Goal: Task Accomplishment & Management: Use online tool/utility

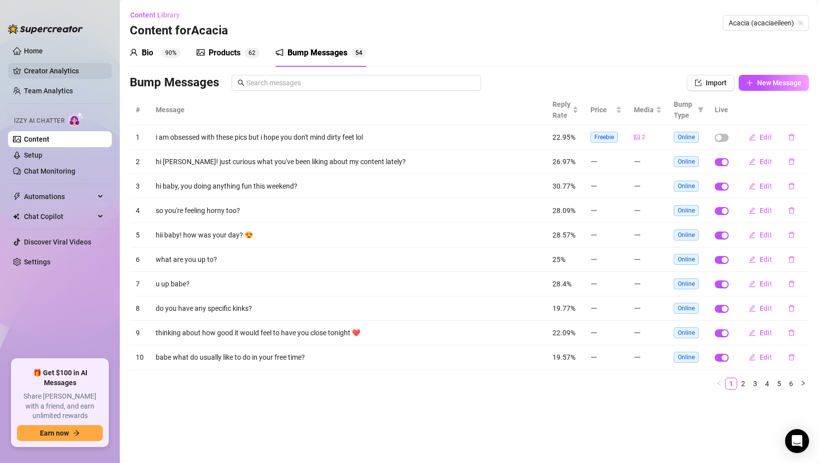
click at [49, 70] on link "Creator Analytics" at bounding box center [64, 71] width 80 height 16
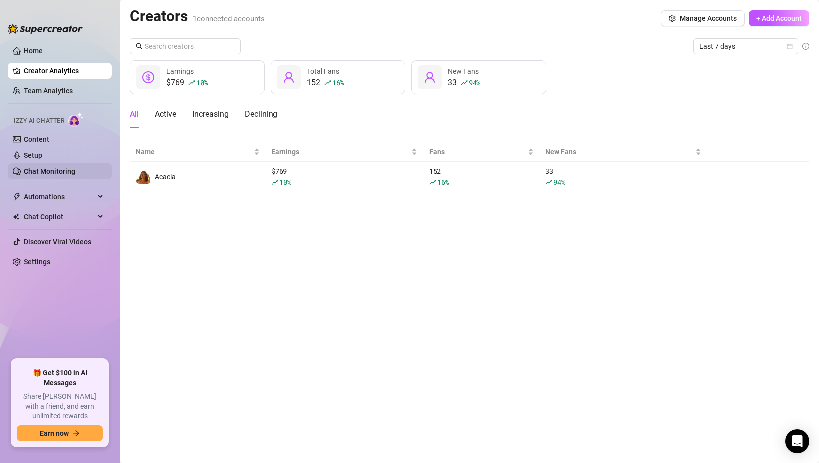
click at [72, 170] on link "Chat Monitoring" at bounding box center [49, 171] width 51 height 8
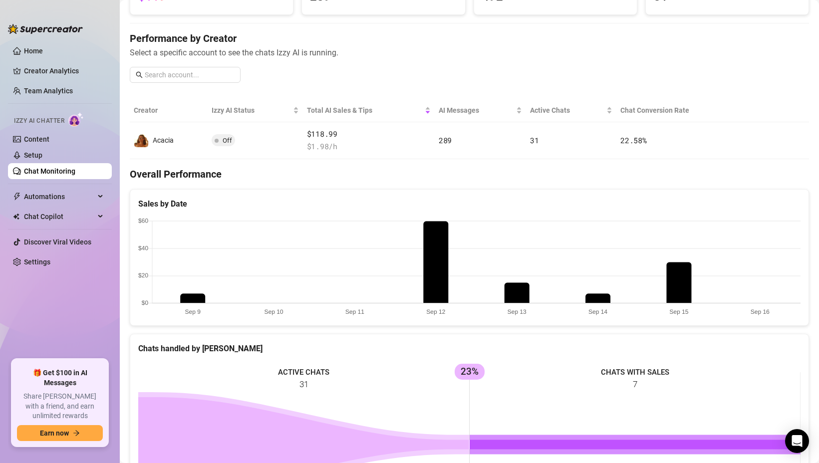
scroll to position [105, 0]
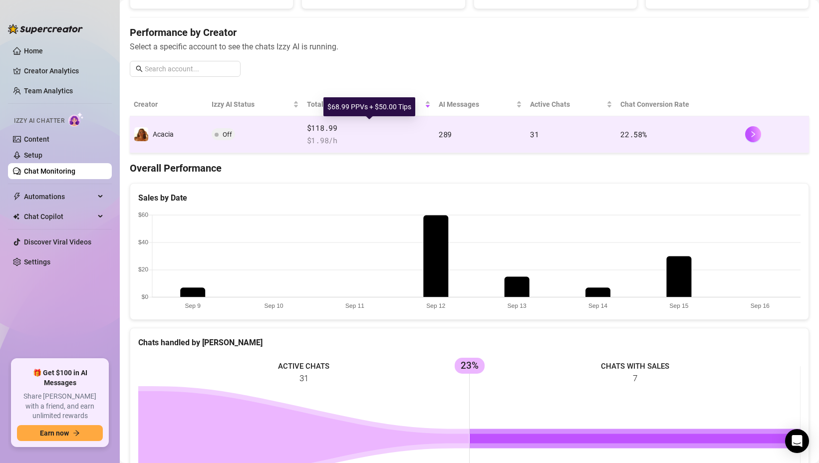
click at [412, 133] on span "$118.99" at bounding box center [369, 128] width 124 height 12
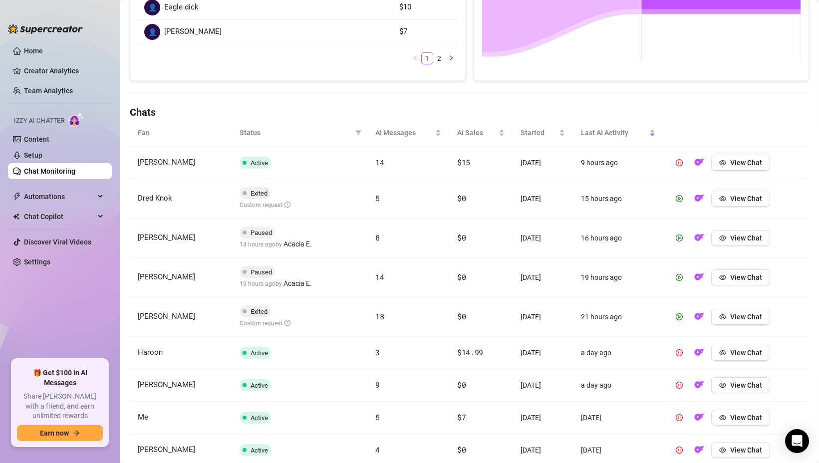
scroll to position [357, 0]
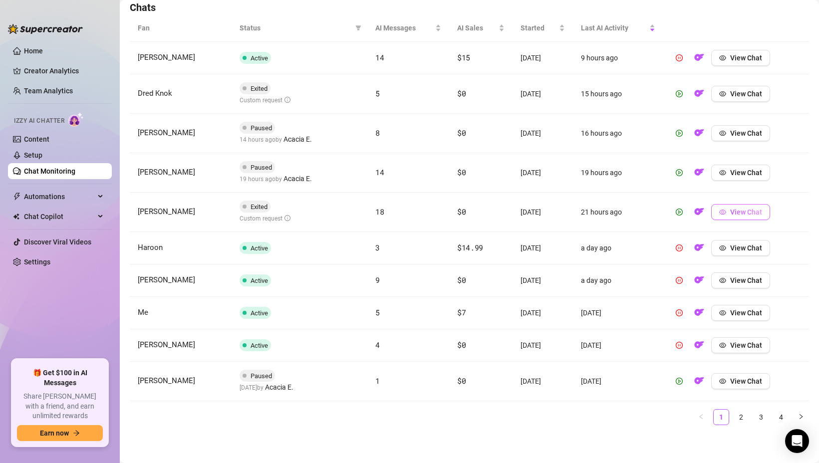
click at [722, 212] on icon "eye" at bounding box center [722, 212] width 7 height 7
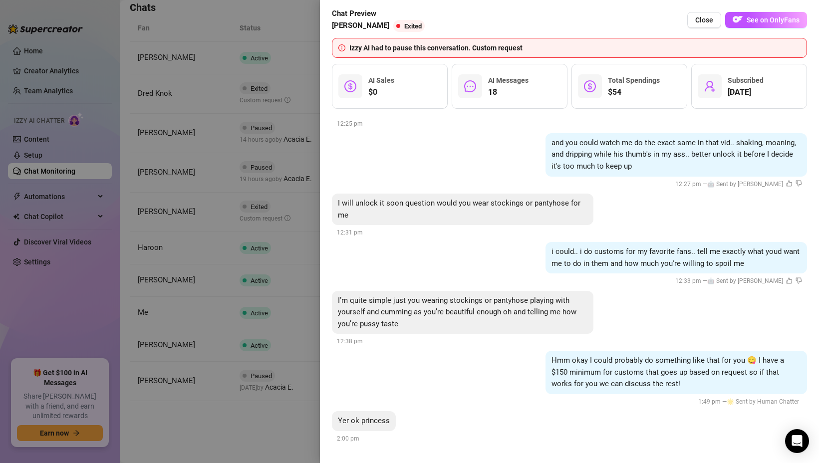
scroll to position [3363, 0]
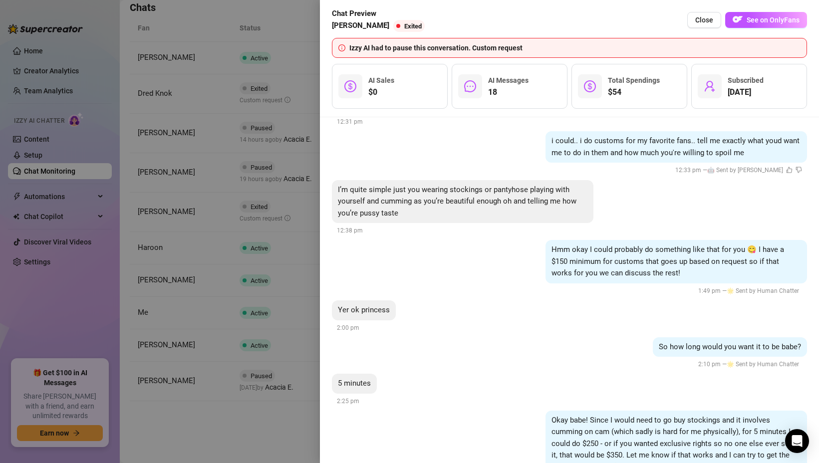
click at [219, 205] on div at bounding box center [409, 231] width 819 height 463
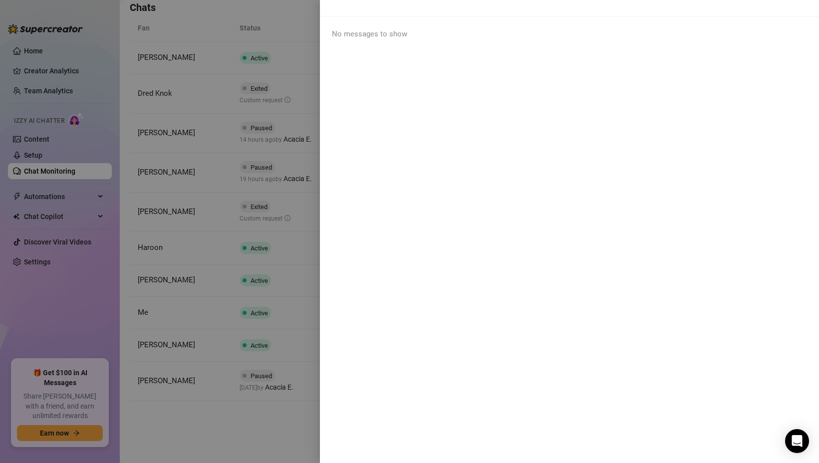
scroll to position [0, 0]
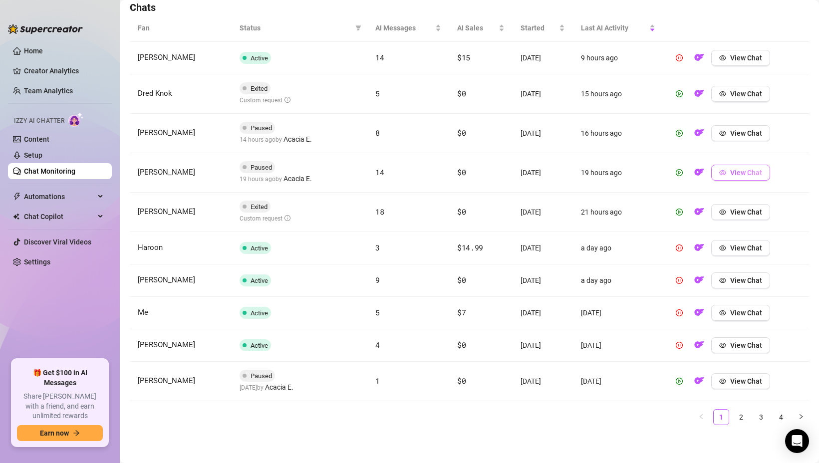
click at [746, 174] on span "View Chat" at bounding box center [746, 173] width 32 height 8
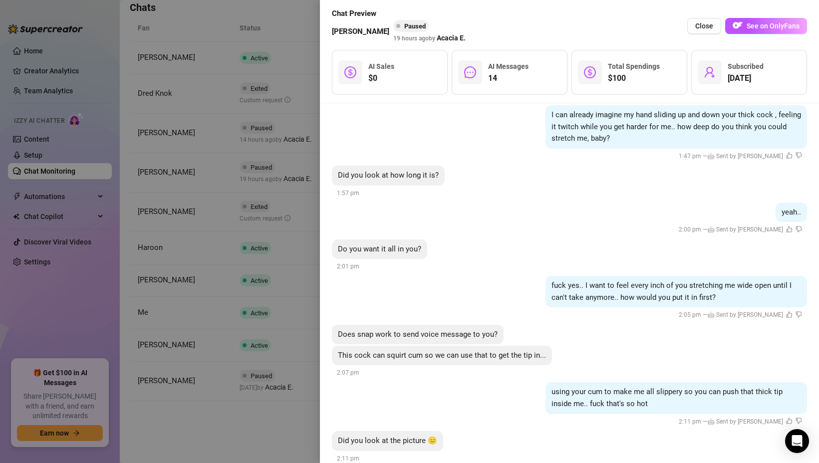
scroll to position [3309, 0]
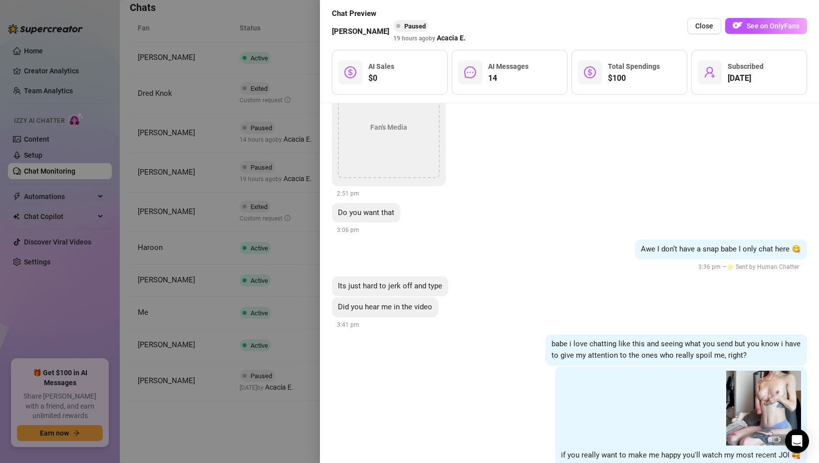
click at [210, 179] on div at bounding box center [409, 231] width 819 height 463
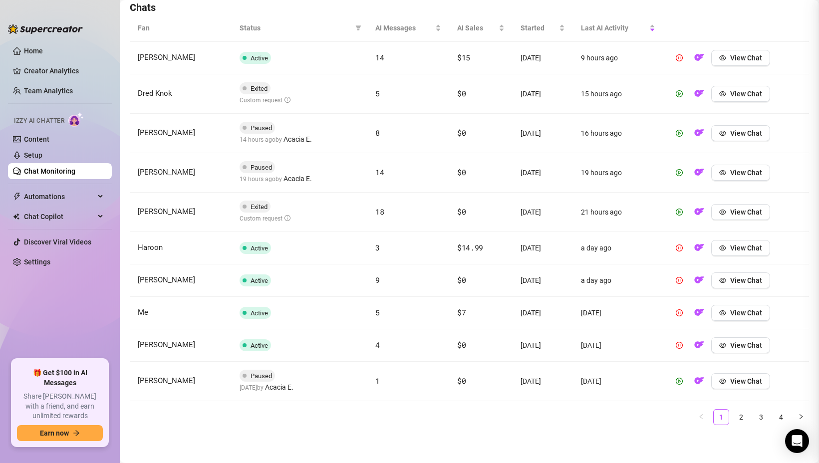
scroll to position [0, 0]
click at [734, 130] on span "View Chat" at bounding box center [746, 133] width 32 height 8
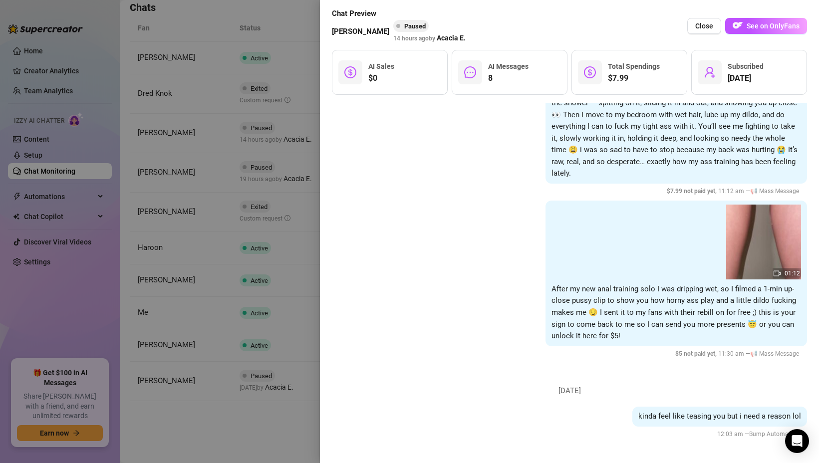
scroll to position [1986, 0]
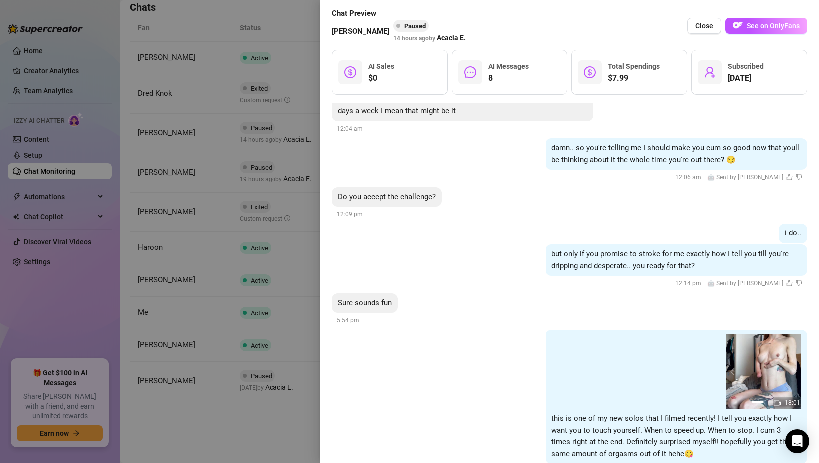
click at [167, 231] on div at bounding box center [409, 231] width 819 height 463
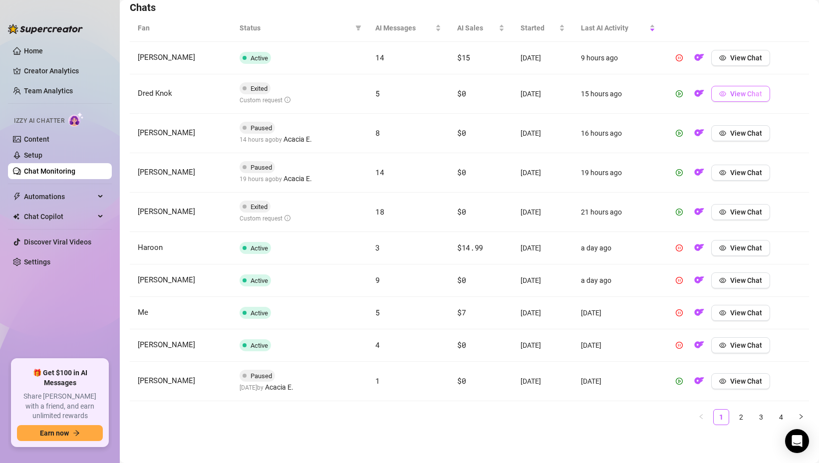
click at [726, 90] on icon "eye" at bounding box center [722, 93] width 7 height 7
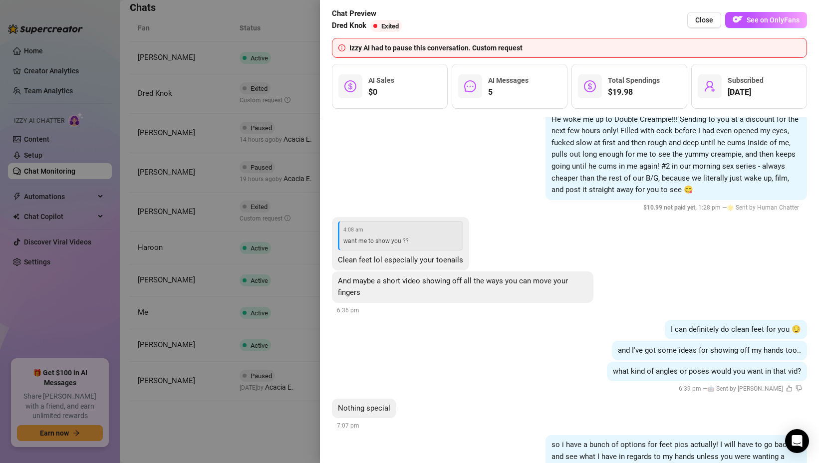
scroll to position [1900, 0]
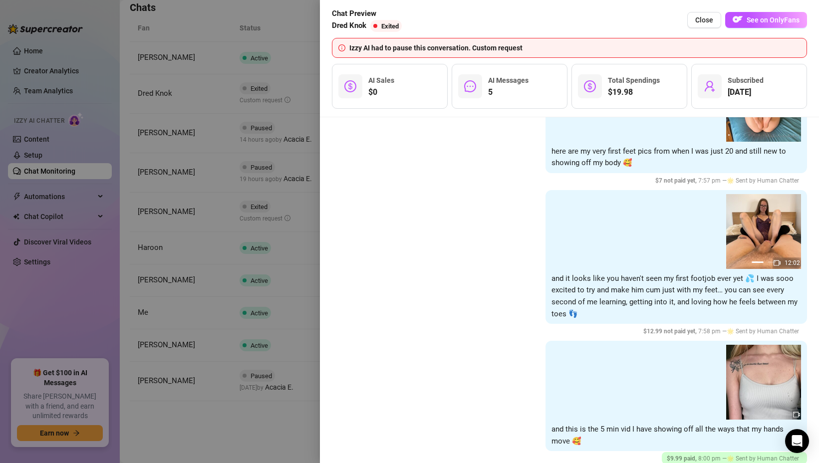
click at [261, 80] on div at bounding box center [409, 231] width 819 height 463
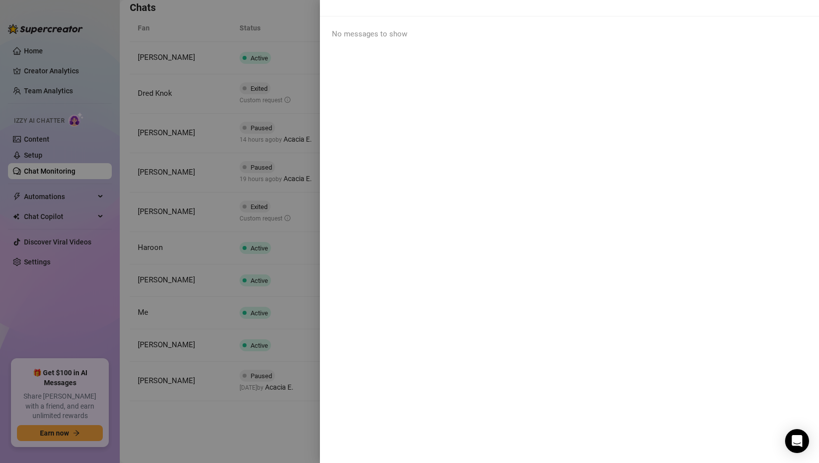
scroll to position [0, 0]
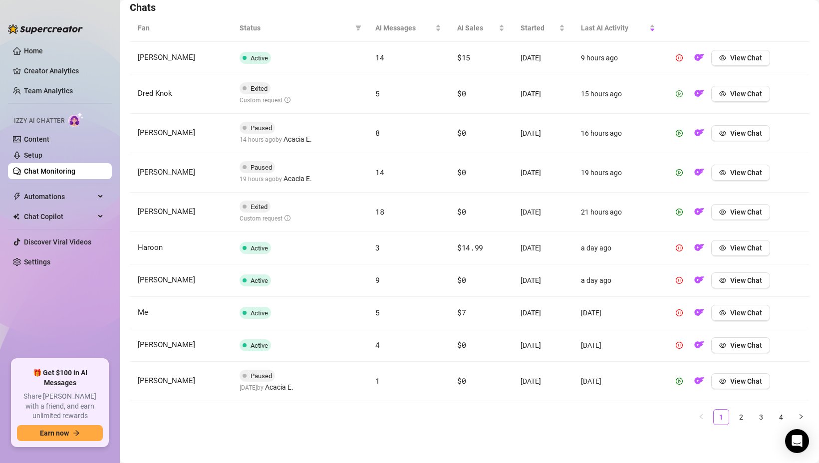
click at [682, 96] on icon "play-circle" at bounding box center [679, 93] width 7 height 7
click at [741, 418] on link "2" at bounding box center [741, 417] width 15 height 15
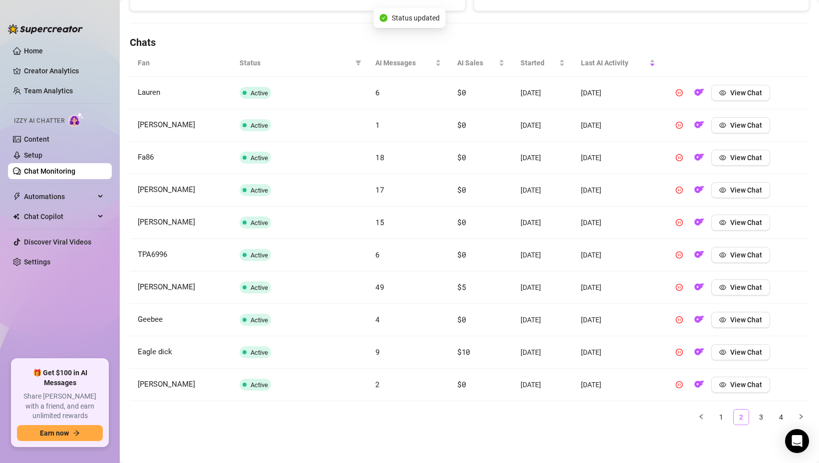
scroll to position [323, 0]
click at [759, 422] on link "3" at bounding box center [761, 417] width 15 height 15
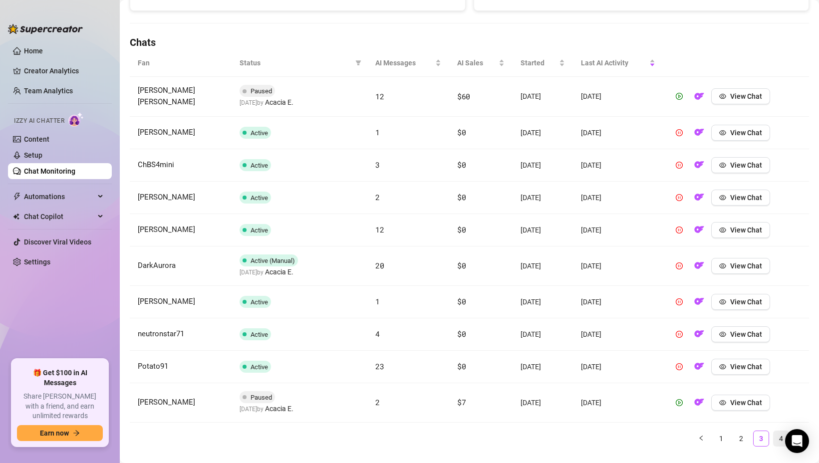
click at [784, 435] on link "4" at bounding box center [781, 438] width 15 height 15
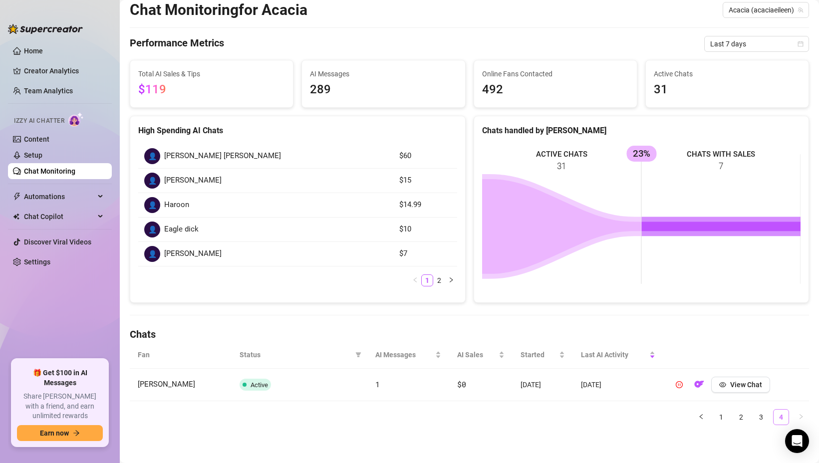
scroll to position [30, 0]
click at [762, 421] on link "3" at bounding box center [761, 417] width 15 height 15
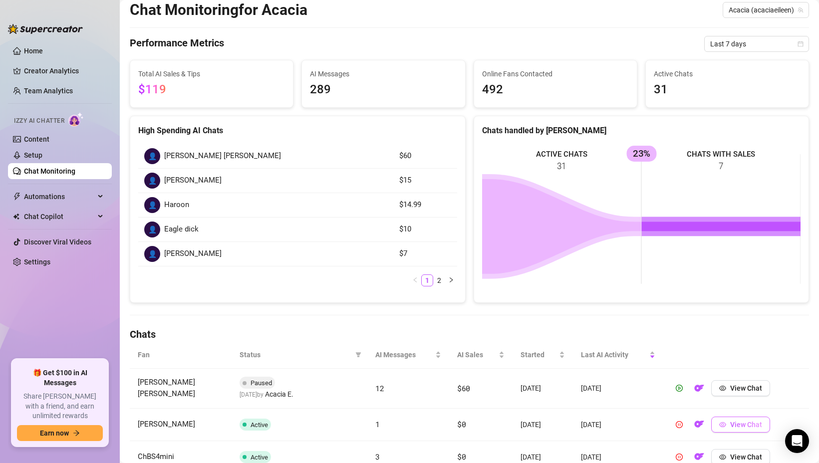
click at [743, 421] on span "View Chat" at bounding box center [746, 425] width 32 height 8
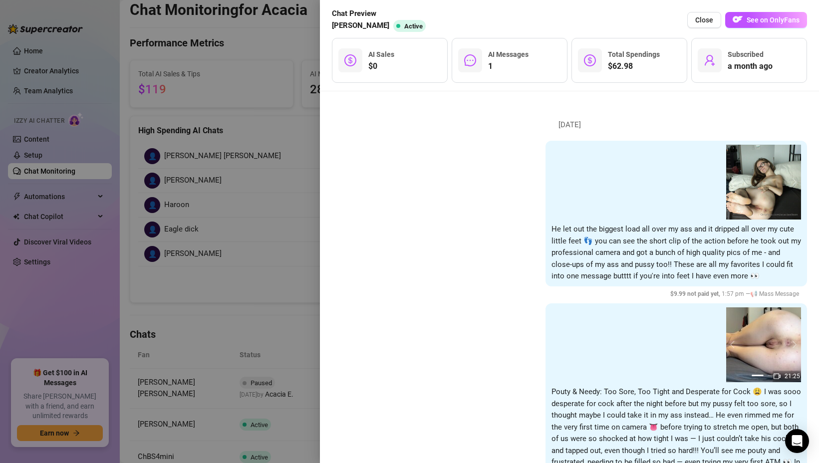
click at [259, 125] on div at bounding box center [409, 231] width 819 height 463
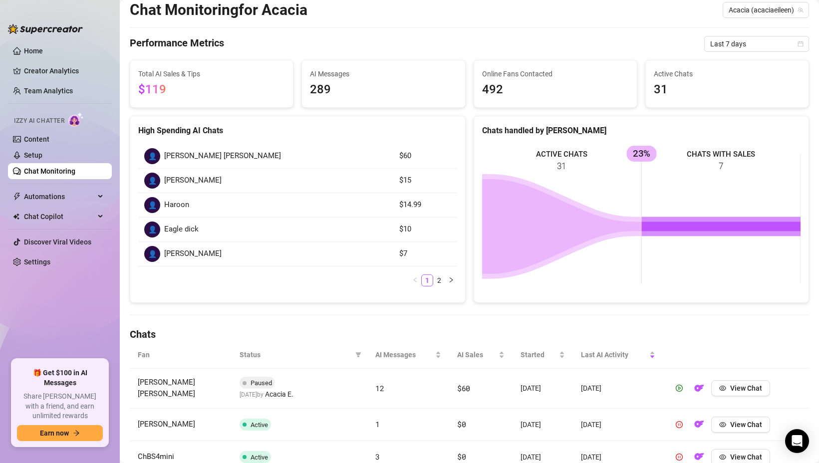
scroll to position [344, 0]
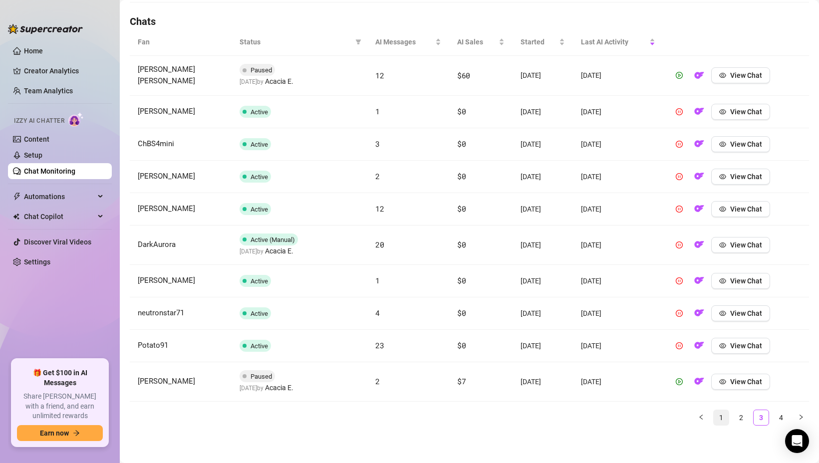
click at [718, 417] on link "1" at bounding box center [721, 417] width 15 height 15
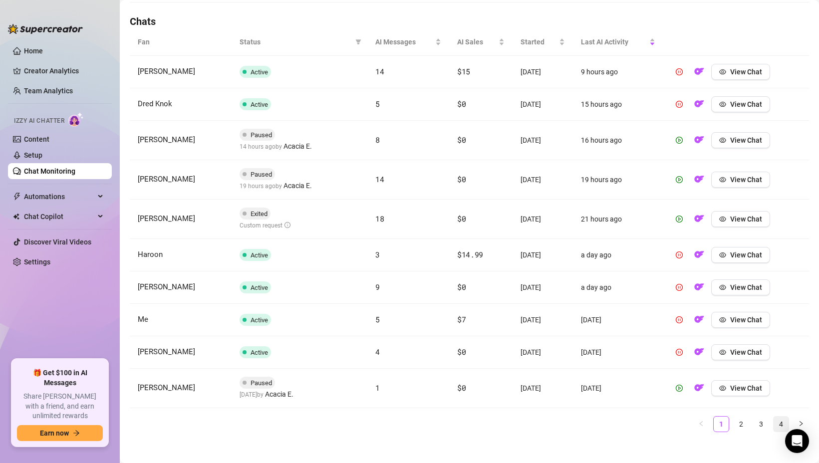
click at [783, 426] on link "4" at bounding box center [781, 424] width 15 height 15
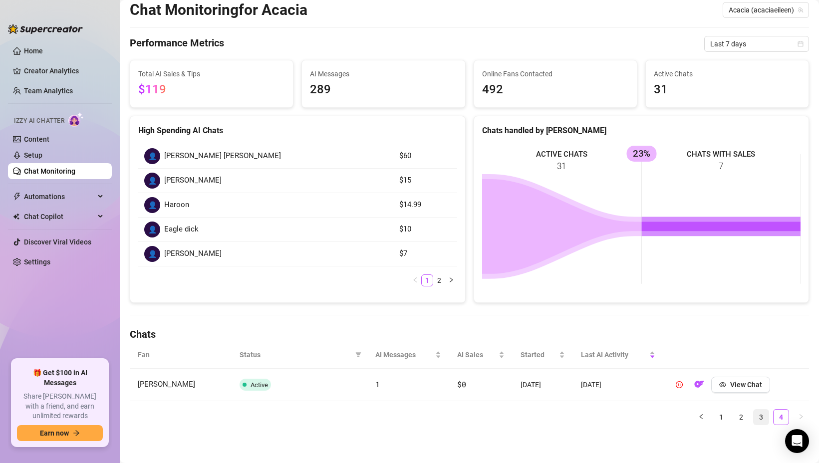
click at [756, 419] on link "3" at bounding box center [761, 417] width 15 height 15
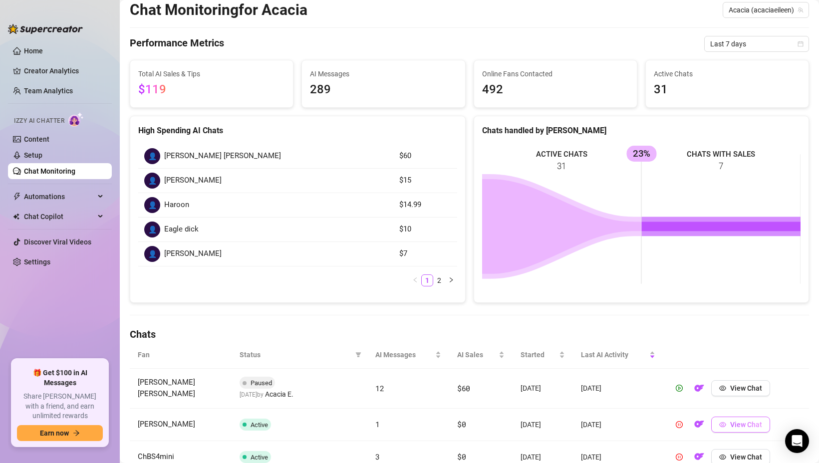
click at [743, 419] on button "View Chat" at bounding box center [740, 425] width 59 height 16
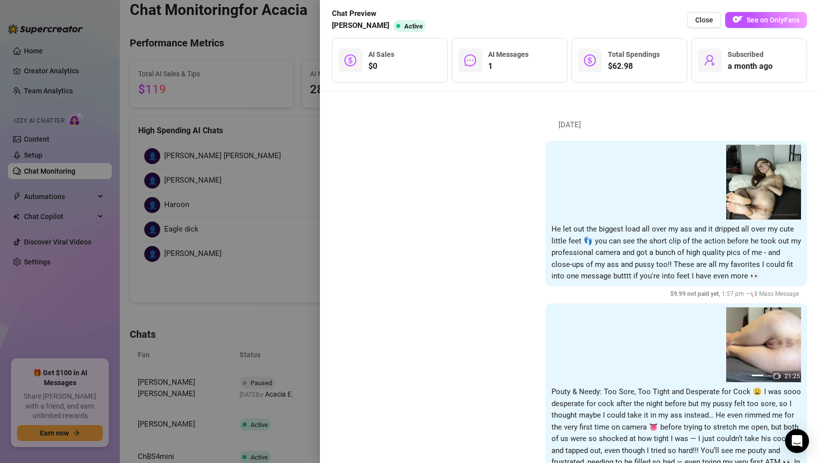
click at [317, 332] on div at bounding box center [409, 231] width 819 height 463
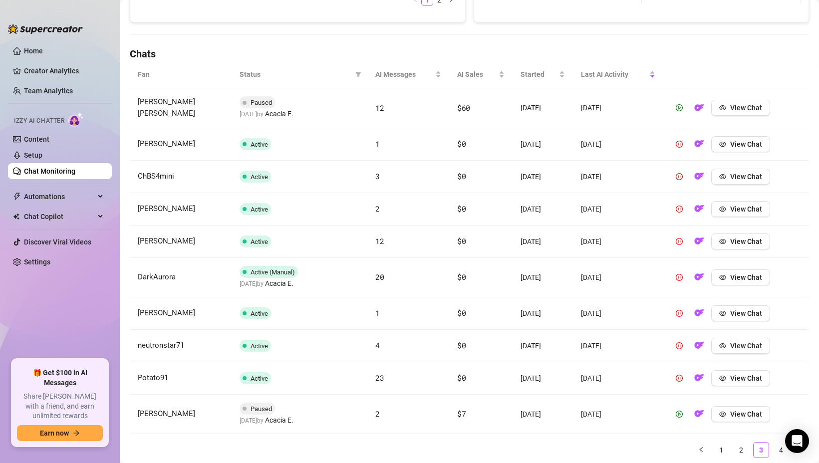
scroll to position [344, 0]
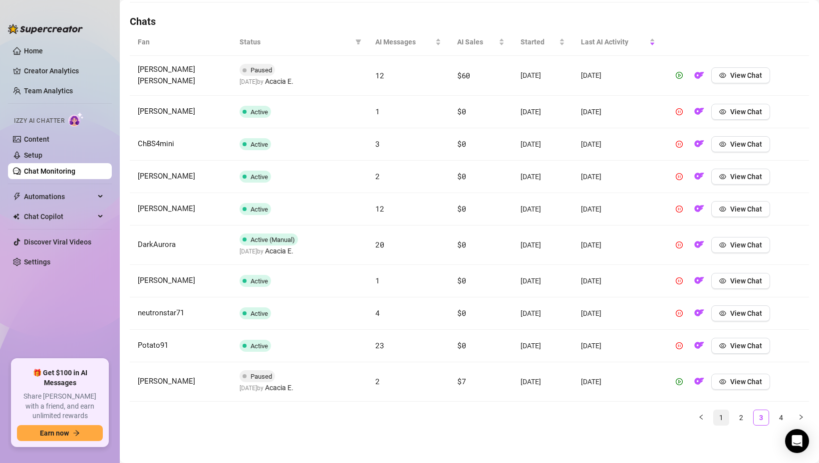
click at [722, 416] on link "1" at bounding box center [721, 417] width 15 height 15
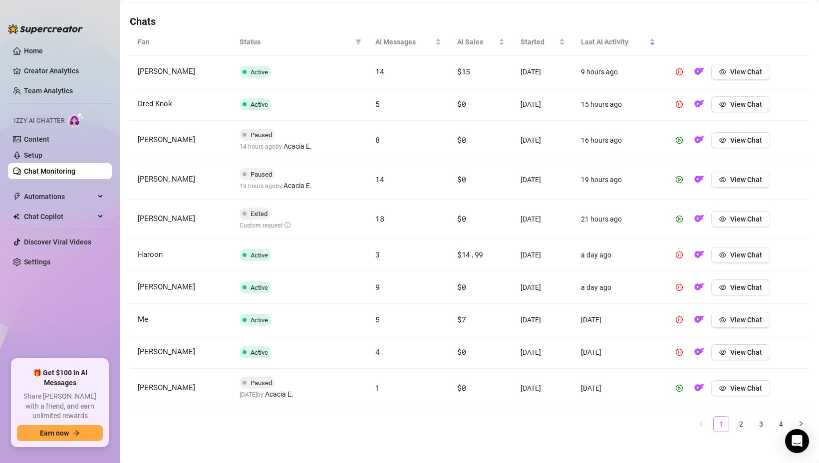
click at [725, 425] on link "1" at bounding box center [721, 424] width 15 height 15
click at [43, 52] on link "Home" at bounding box center [33, 51] width 19 height 8
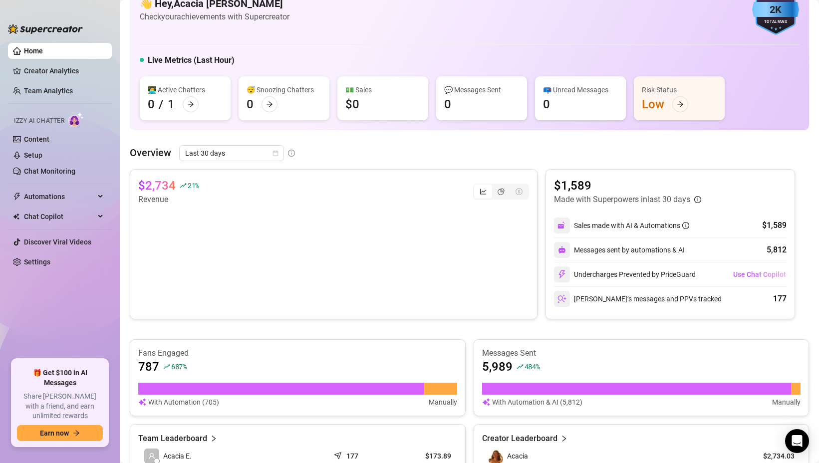
scroll to position [32, 0]
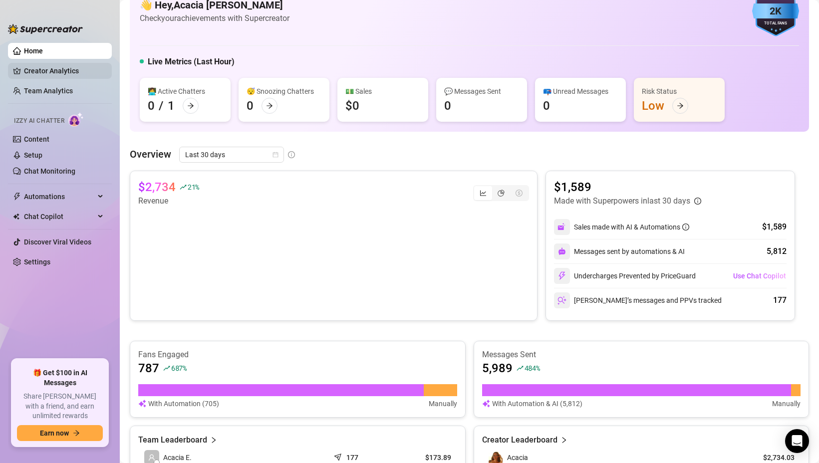
click at [52, 70] on link "Creator Analytics" at bounding box center [64, 71] width 80 height 16
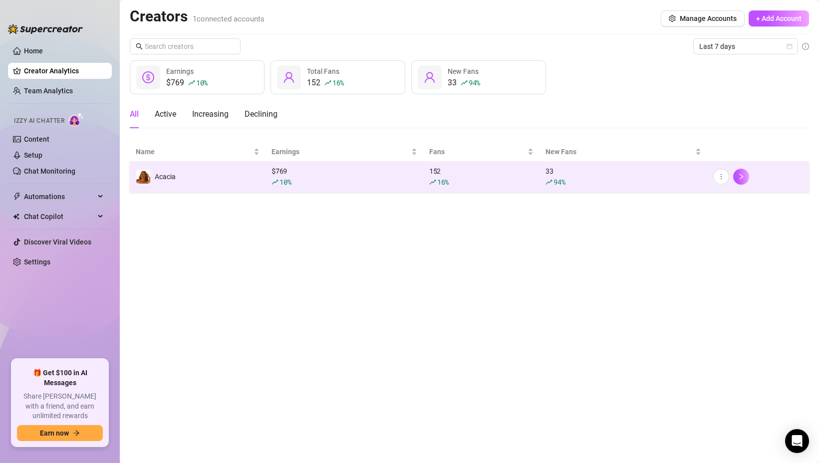
click at [358, 173] on div "$ 769 10 %" at bounding box center [345, 177] width 146 height 22
